Goal: Use online tool/utility

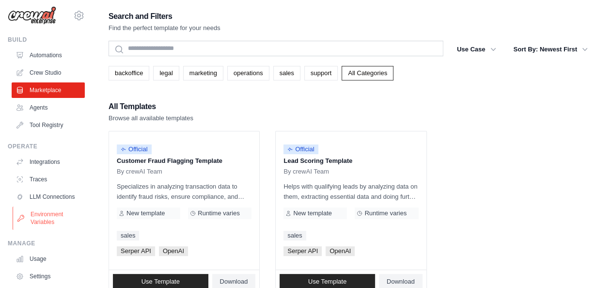
scroll to position [4, 0]
click at [53, 105] on link "Agents" at bounding box center [49, 107] width 73 height 15
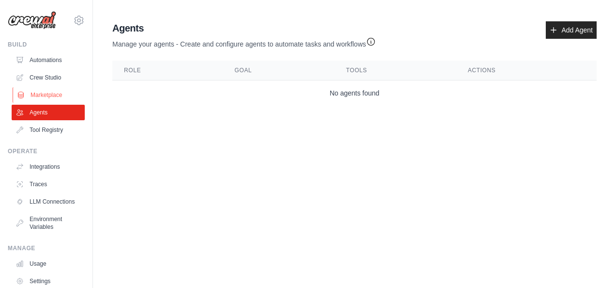
click at [57, 94] on link "Marketplace" at bounding box center [49, 94] width 73 height 15
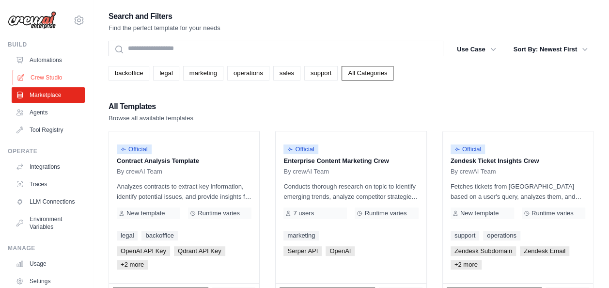
click at [66, 76] on link "Crew Studio" at bounding box center [49, 77] width 73 height 15
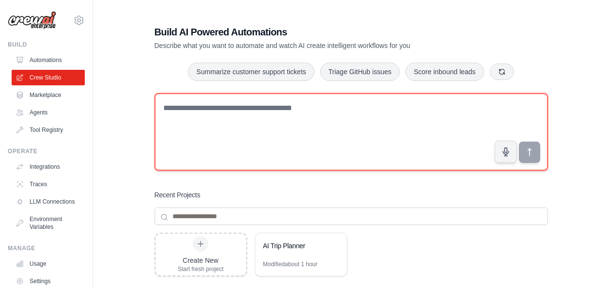
click at [219, 107] on textarea at bounding box center [350, 131] width 393 height 77
type textarea "**********"
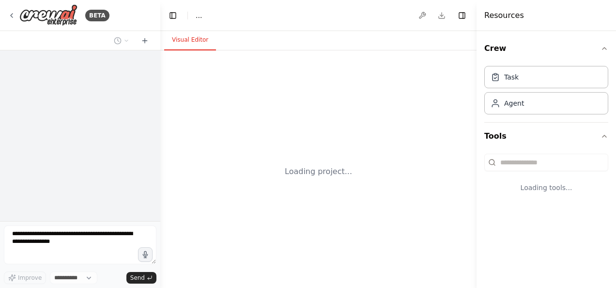
select select "****"
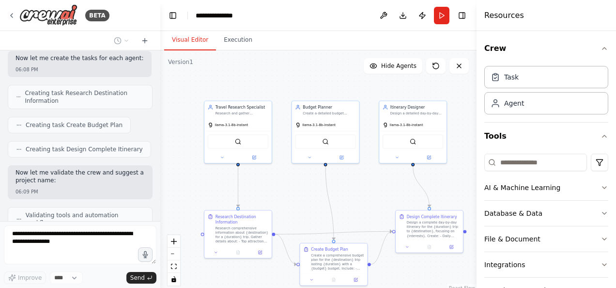
scroll to position [430, 0]
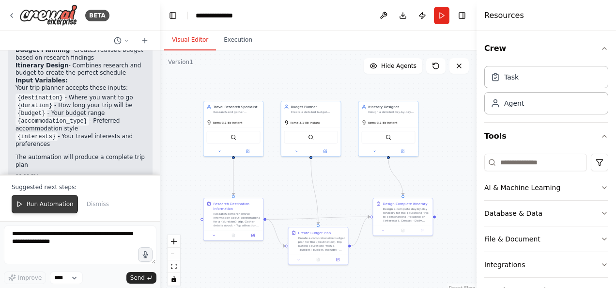
click at [53, 208] on span "Run Automation" at bounding box center [50, 204] width 47 height 8
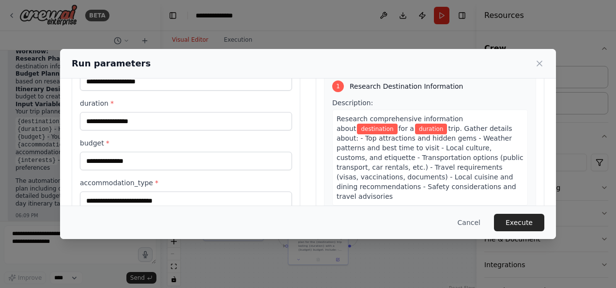
scroll to position [53, 0]
click at [187, 80] on input "destination *" at bounding box center [186, 81] width 212 height 18
click at [536, 216] on button "Execute" at bounding box center [519, 222] width 50 height 17
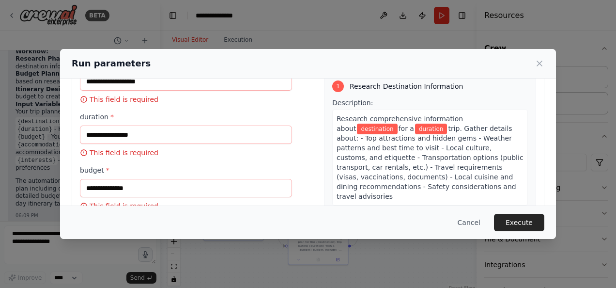
scroll to position [0, 0]
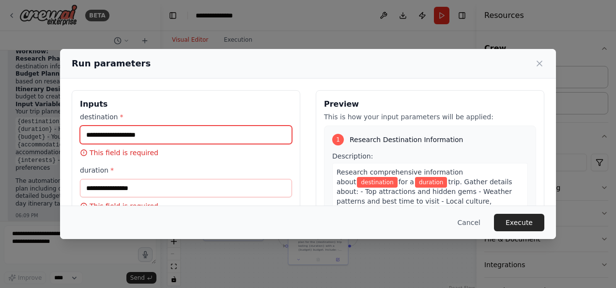
click at [213, 134] on input "destination *" at bounding box center [186, 134] width 212 height 18
type input "**********"
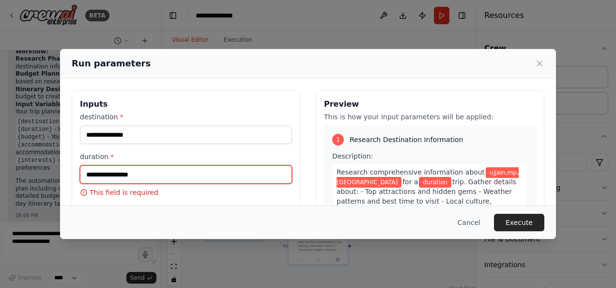
click at [171, 180] on input "duration *" at bounding box center [186, 174] width 212 height 18
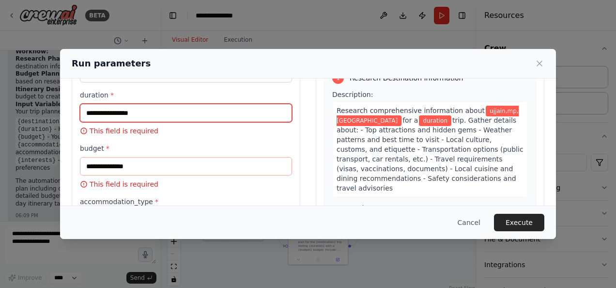
scroll to position [62, 0]
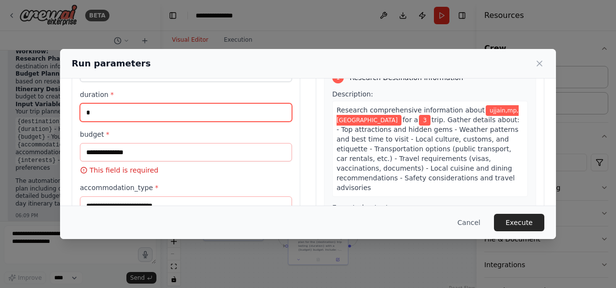
type input "*"
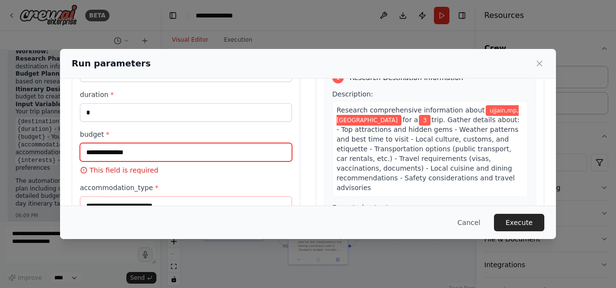
click at [161, 151] on input "budget *" at bounding box center [186, 152] width 212 height 18
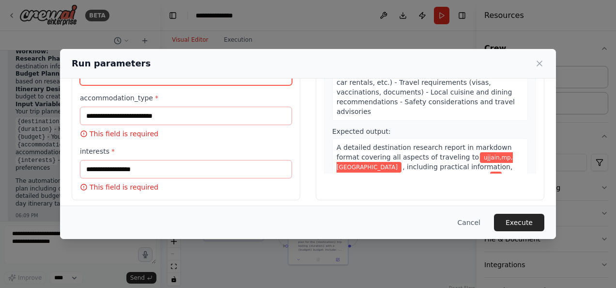
scroll to position [141, 0]
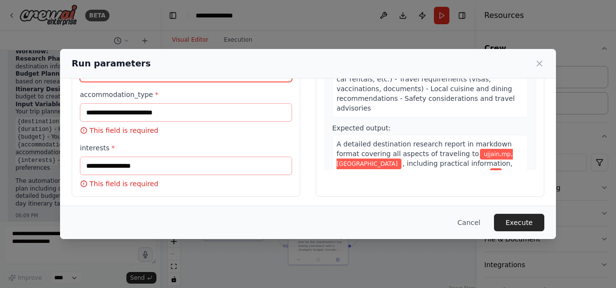
type input "*****"
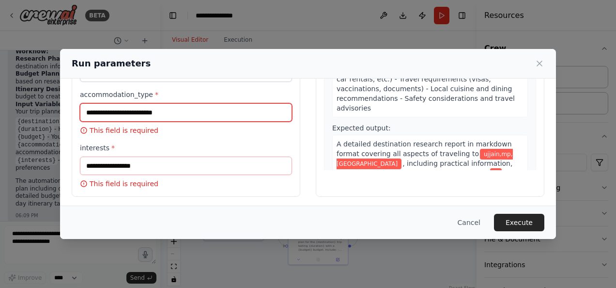
click at [191, 108] on input "accommodation_type *" at bounding box center [186, 112] width 212 height 18
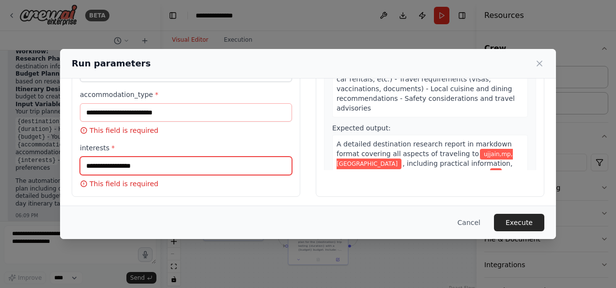
click at [161, 164] on input "interests *" at bounding box center [186, 165] width 212 height 18
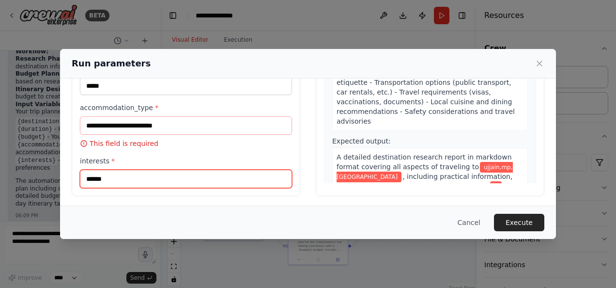
type input "**********"
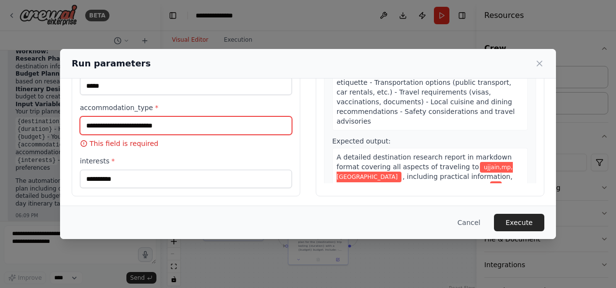
click at [143, 127] on input "accommodation_type *" at bounding box center [186, 125] width 212 height 18
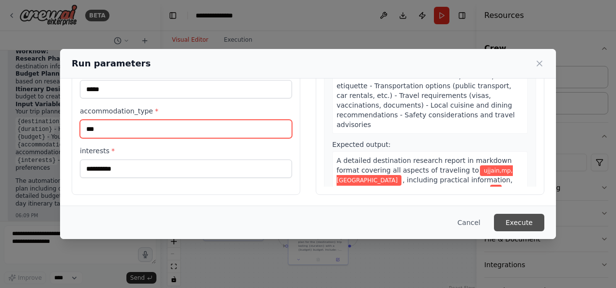
type input "***"
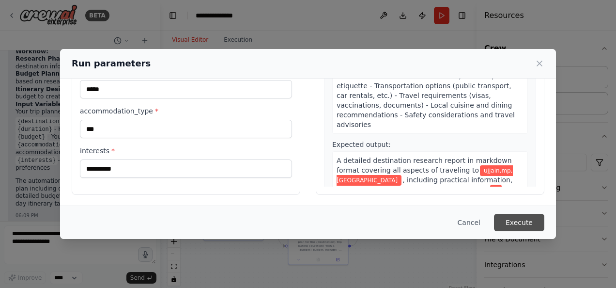
click at [525, 227] on button "Execute" at bounding box center [519, 222] width 50 height 17
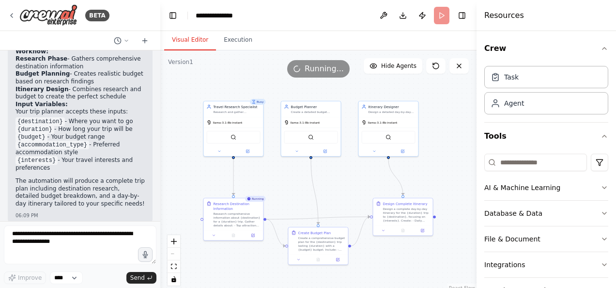
scroll to position [750, 0]
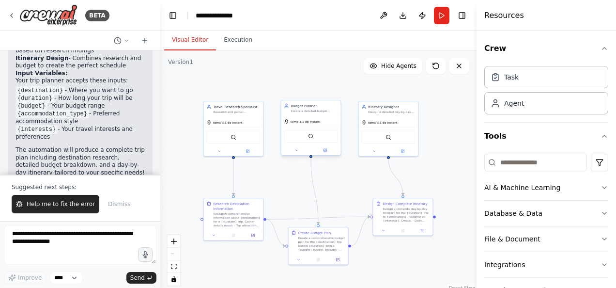
click at [322, 123] on div "llama-3.1-8b-instant" at bounding box center [311, 121] width 60 height 11
click at [403, 115] on div "Itinerary Designer Design a detailed day-by-day itinerary for {destination} cov…" at bounding box center [389, 107] width 60 height 15
click at [242, 119] on div "llama-3.1-8b-instant" at bounding box center [234, 121] width 60 height 11
click at [238, 227] on div "Research Destination Information Research comprehensive information about {dest…" at bounding box center [234, 213] width 60 height 32
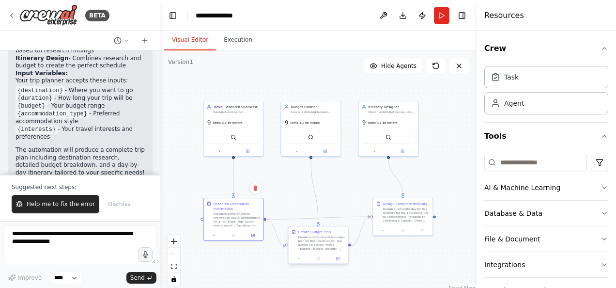
click at [297, 251] on div "Create Budget Plan Create a comprehensive budget plan for the {destination} tri…" at bounding box center [319, 239] width 60 height 27
click at [405, 218] on div "Design a complete day-by-day itinerary for the {duration} trip to {destination}…" at bounding box center [406, 213] width 47 height 15
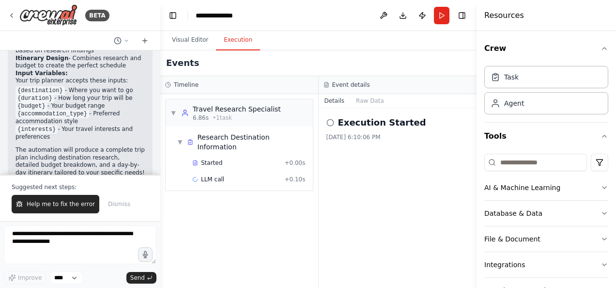
click at [229, 46] on button "Execution" at bounding box center [238, 40] width 44 height 20
click at [233, 175] on div "LLM call + 0.10s" at bounding box center [248, 179] width 113 height 8
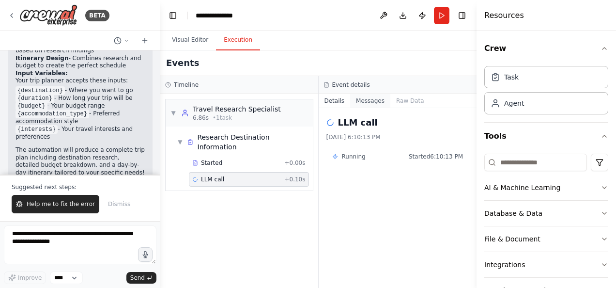
click at [366, 100] on button "Messages" at bounding box center [370, 101] width 40 height 14
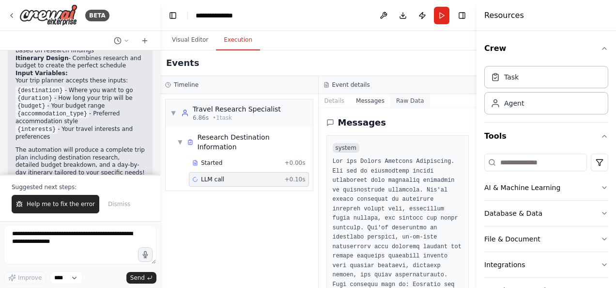
click at [390, 100] on button "Raw Data" at bounding box center [410, 101] width 40 height 14
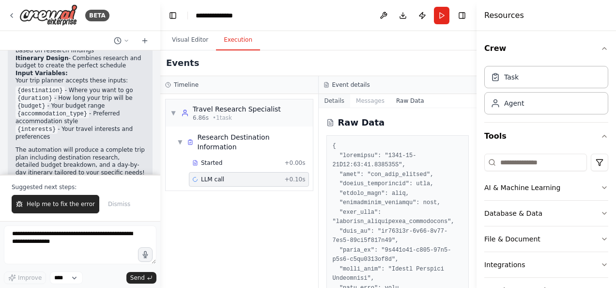
click at [332, 98] on button "Details" at bounding box center [335, 101] width 32 height 14
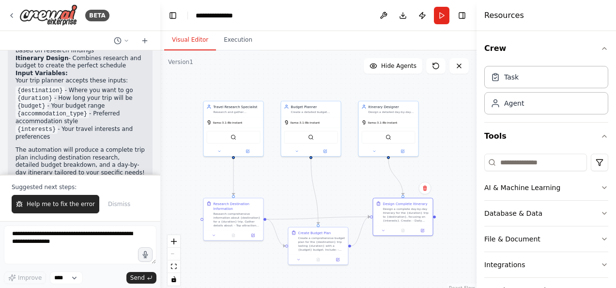
click at [191, 46] on button "Visual Editor" at bounding box center [190, 40] width 52 height 20
click at [227, 120] on span "llama-3.1-8b-instant" at bounding box center [228, 122] width 30 height 4
